Goal: Task Accomplishment & Management: Manage account settings

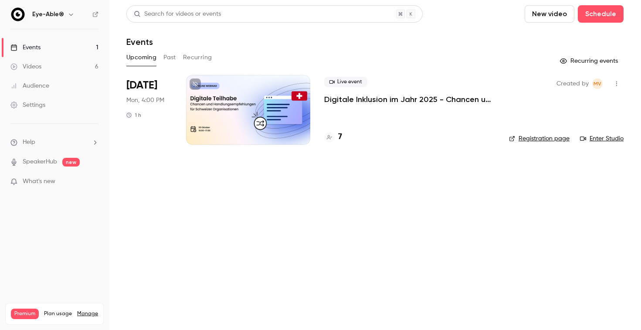
click at [64, 52] on link "Events 1" at bounding box center [54, 47] width 109 height 19
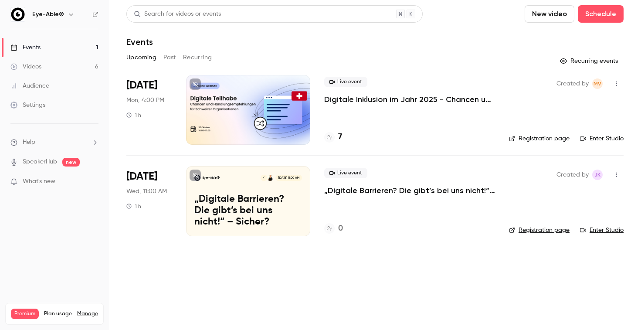
click at [54, 69] on link "Videos 6" at bounding box center [54, 66] width 109 height 19
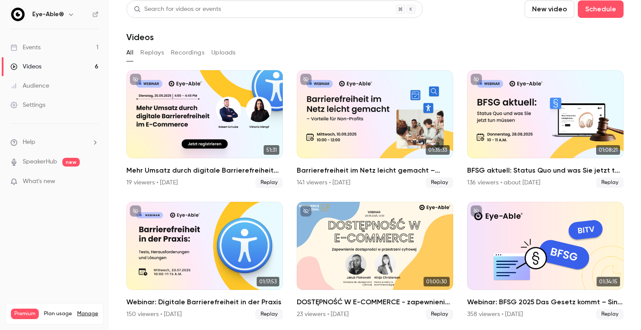
click at [60, 52] on link "Events 1" at bounding box center [54, 47] width 109 height 19
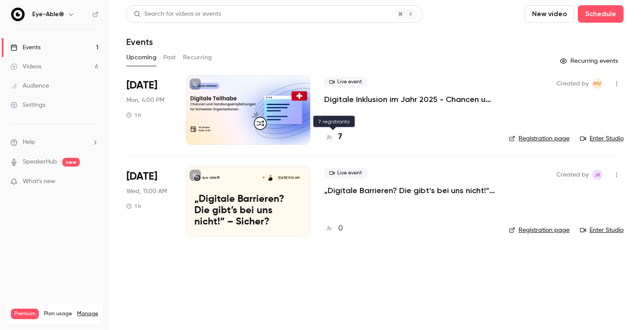
click at [340, 137] on h4 "7" at bounding box center [340, 137] width 4 height 12
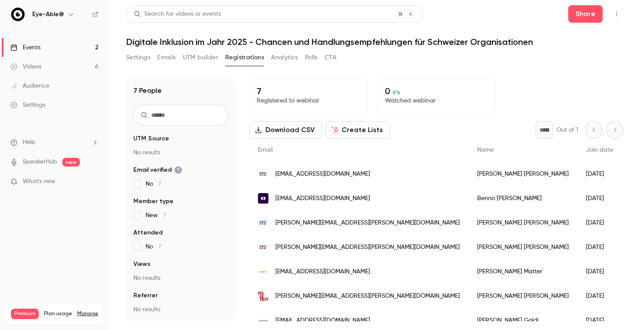
click at [54, 49] on link "Events 2" at bounding box center [54, 47] width 109 height 19
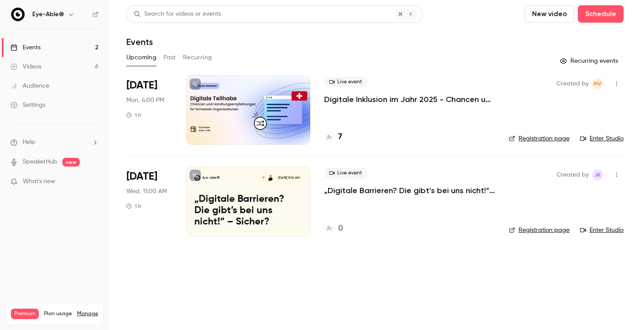
click at [354, 193] on p "„Digitale Barrieren? Die gibt’s bei uns nicht!“ – Sicher?" at bounding box center [409, 190] width 171 height 10
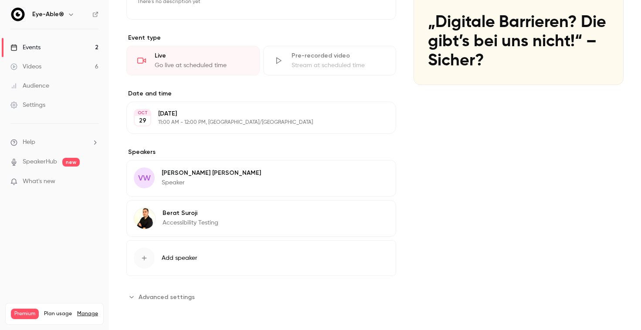
scroll to position [122, 0]
click at [376, 172] on button "Edit" at bounding box center [373, 174] width 32 height 14
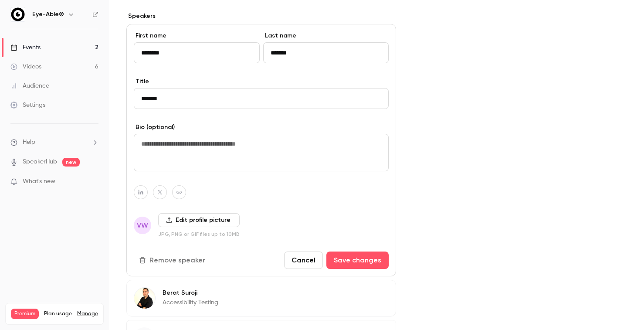
scroll to position [289, 0]
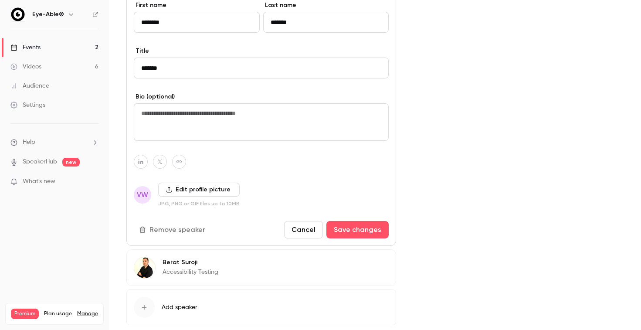
click at [142, 196] on span "VW" at bounding box center [142, 194] width 11 height 10
click at [185, 190] on label "Edit profile picture" at bounding box center [198, 189] width 81 height 14
click at [0, 0] on input "Edit profile picture" at bounding box center [0, 0] width 0 height 0
click at [172, 190] on label "Edit profile picture" at bounding box center [198, 189] width 81 height 14
click at [0, 0] on input "Edit profile picture" at bounding box center [0, 0] width 0 height 0
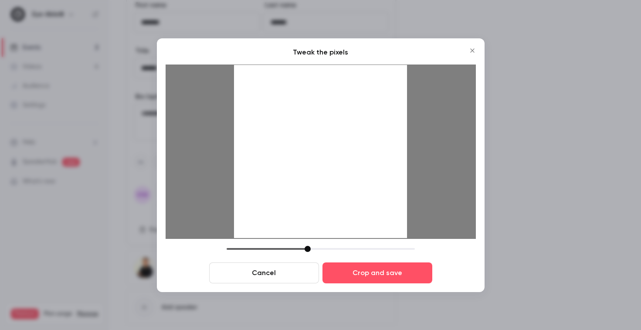
drag, startPoint x: 288, startPoint y: 249, endPoint x: 307, endPoint y: 250, distance: 18.7
click at [307, 250] on div at bounding box center [307, 249] width 6 height 6
drag, startPoint x: 327, startPoint y: 200, endPoint x: 327, endPoint y: 214, distance: 13.9
click at [327, 214] on div at bounding box center [320, 151] width 173 height 173
click at [304, 249] on div at bounding box center [306, 249] width 6 height 6
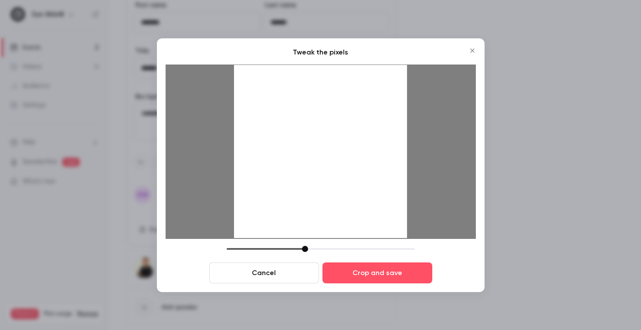
drag, startPoint x: 361, startPoint y: 213, endPoint x: 359, endPoint y: 205, distance: 8.5
click at [359, 205] on div at bounding box center [320, 151] width 173 height 173
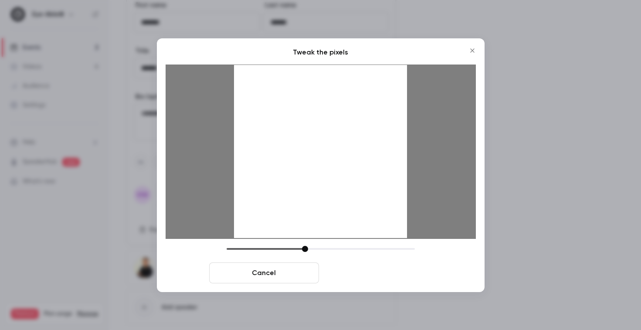
click at [378, 278] on button "Crop and save" at bounding box center [377, 272] width 110 height 21
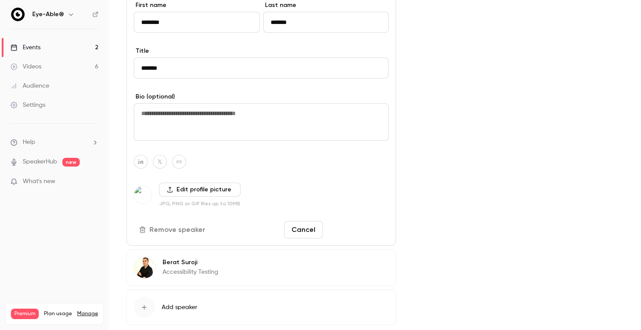
click at [368, 234] on button "Save changes" at bounding box center [357, 229] width 62 height 17
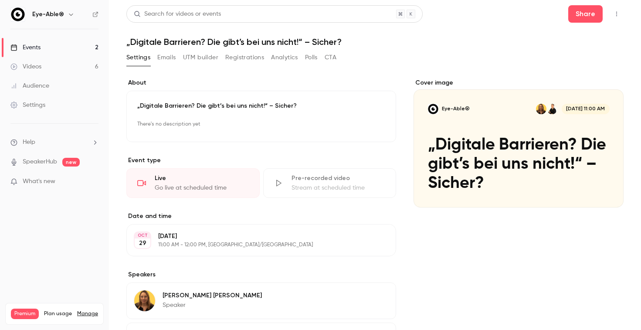
scroll to position [0, 0]
click at [616, 16] on icon "button" at bounding box center [616, 14] width 1 height 5
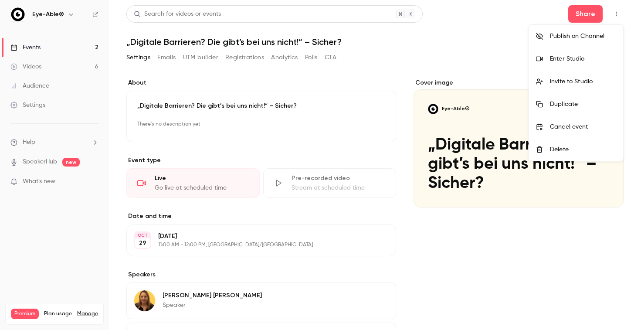
click at [482, 70] on div at bounding box center [320, 165] width 641 height 330
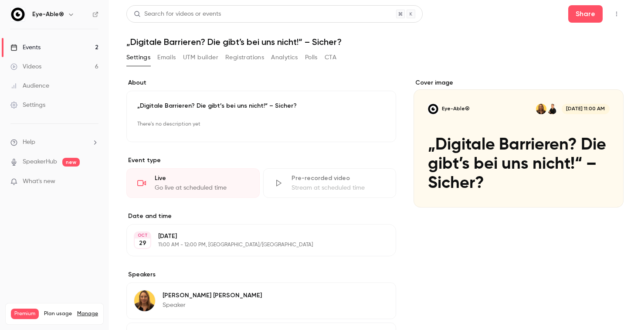
click at [168, 58] on button "Emails" at bounding box center [166, 58] width 18 height 14
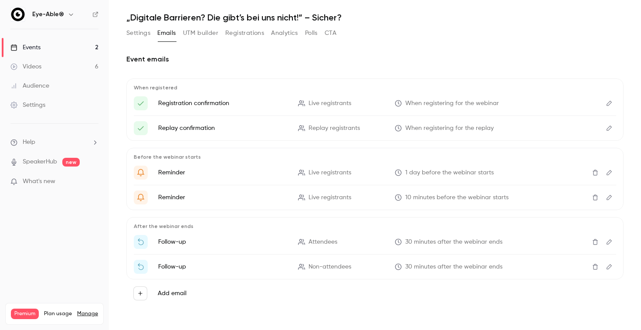
scroll to position [24, 0]
click at [611, 242] on icon "Edit" at bounding box center [608, 242] width 7 height 6
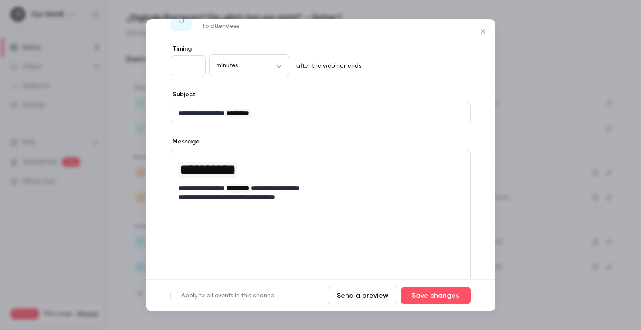
scroll to position [34, 0]
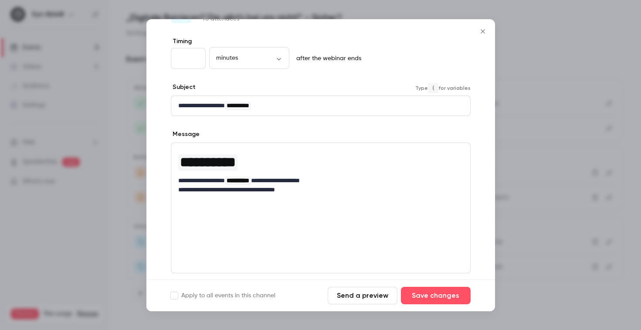
click at [249, 106] on span "**********" at bounding box center [237, 105] width 23 height 6
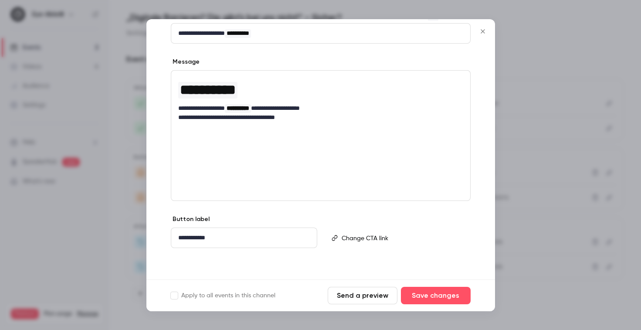
scroll to position [107, 0]
click at [485, 30] on icon "Close" at bounding box center [482, 31] width 10 height 7
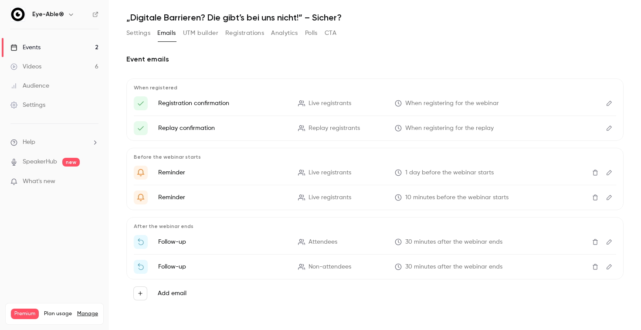
scroll to position [24, 0]
click at [64, 51] on link "Events 2" at bounding box center [54, 47] width 109 height 19
